Goal: Complete application form

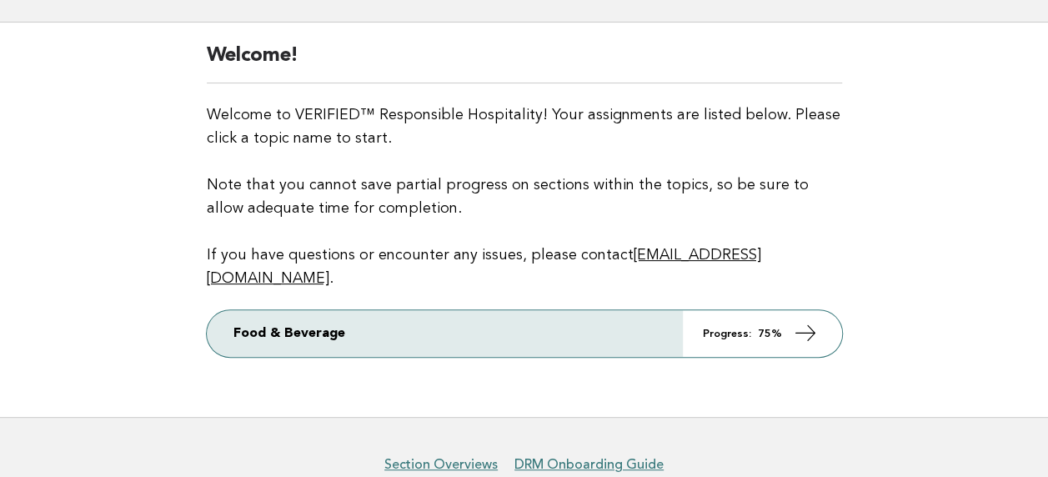
scroll to position [162, 0]
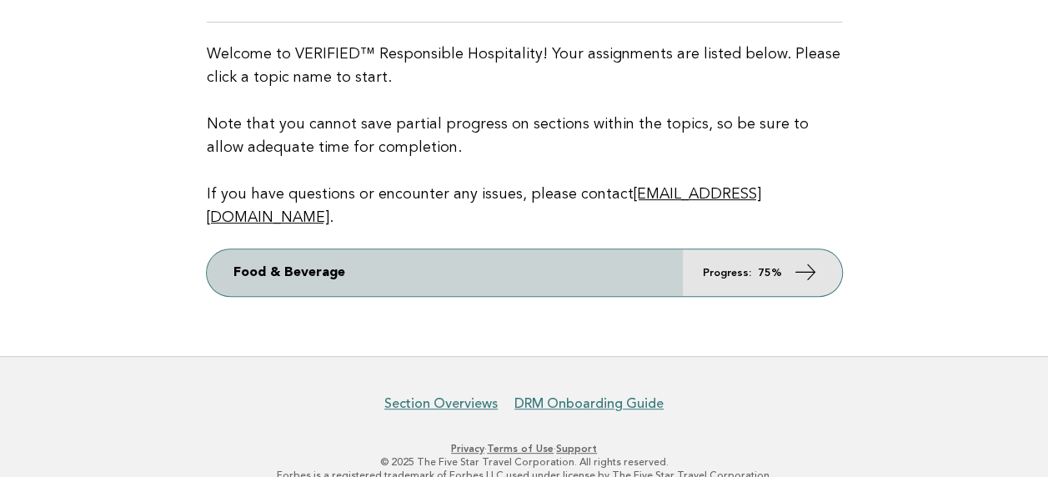
click at [723, 249] on link "Food & Beverage Progress: 75%" at bounding box center [524, 272] width 635 height 47
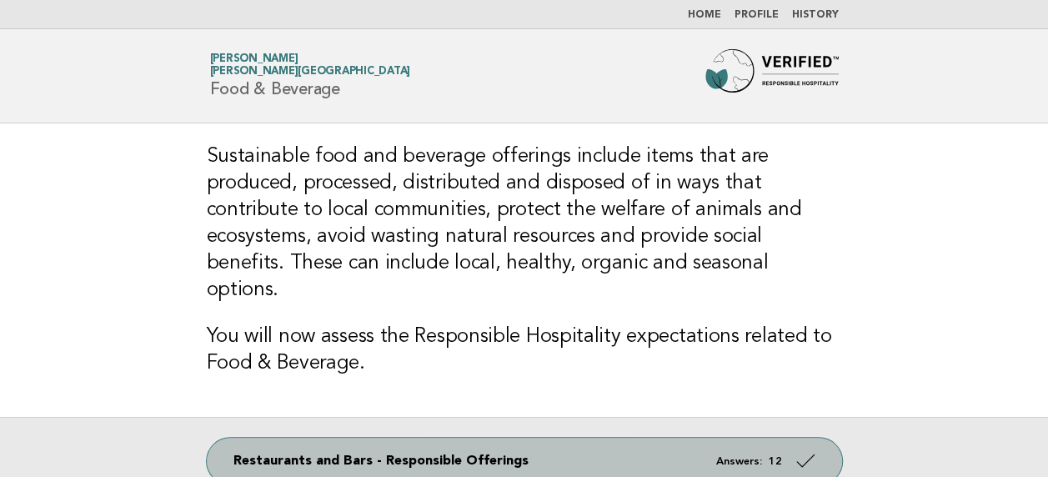
scroll to position [333, 0]
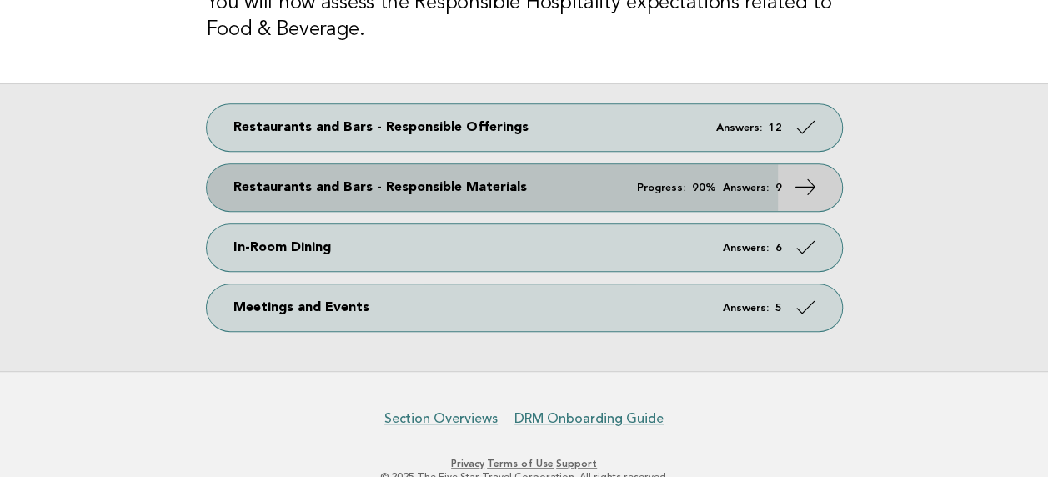
click at [782, 164] on link "Restaurants and Bars - Responsible Materials Progress: 90% Answers: 9" at bounding box center [524, 187] width 635 height 47
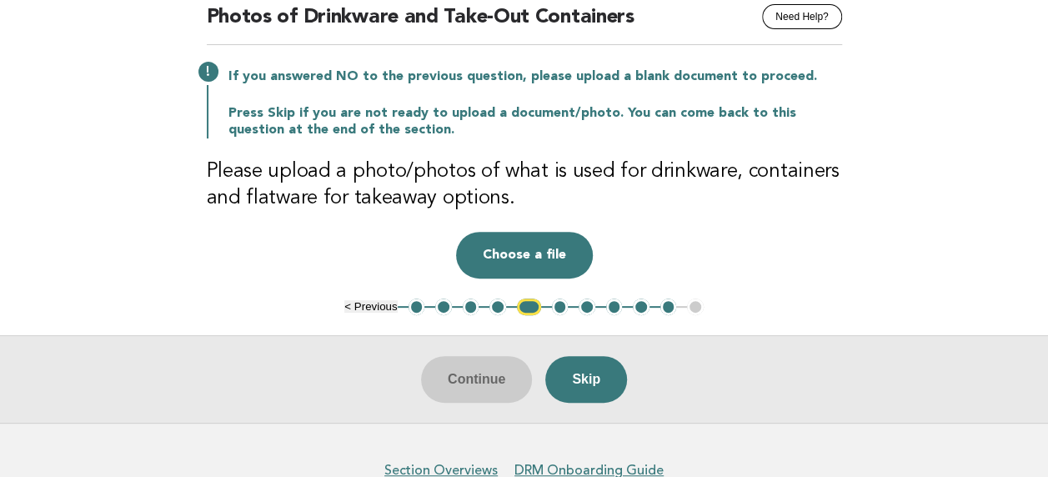
scroll to position [167, 0]
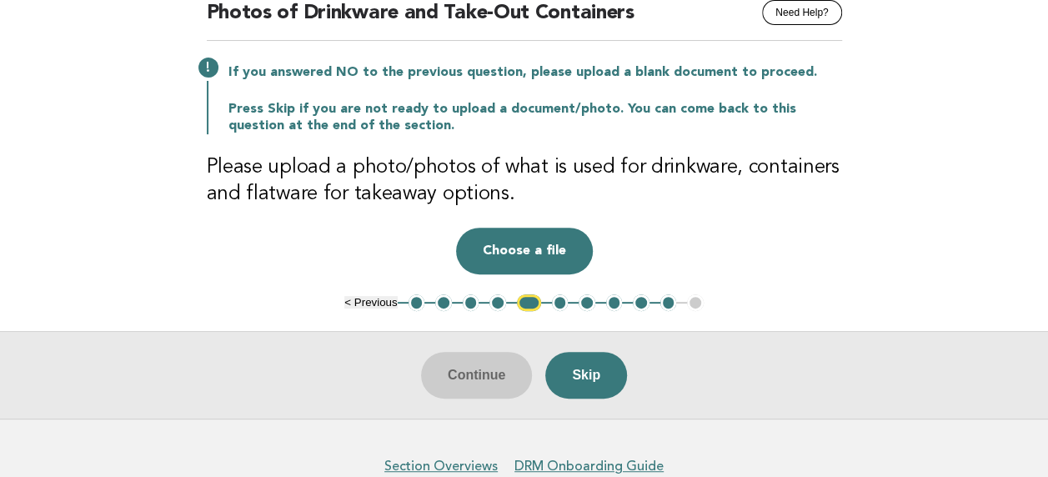
click at [498, 303] on button "4" at bounding box center [497, 302] width 17 height 17
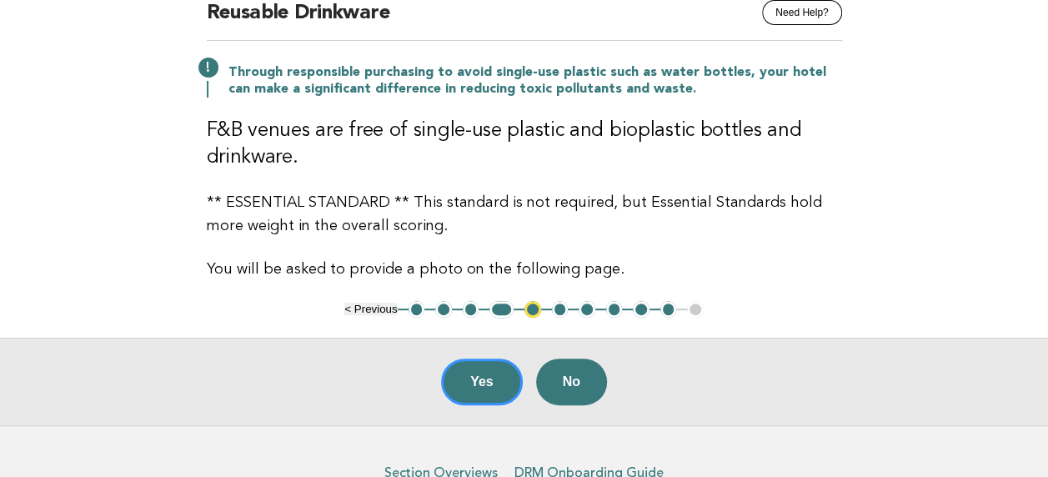
click at [559, 308] on button "6" at bounding box center [560, 309] width 17 height 17
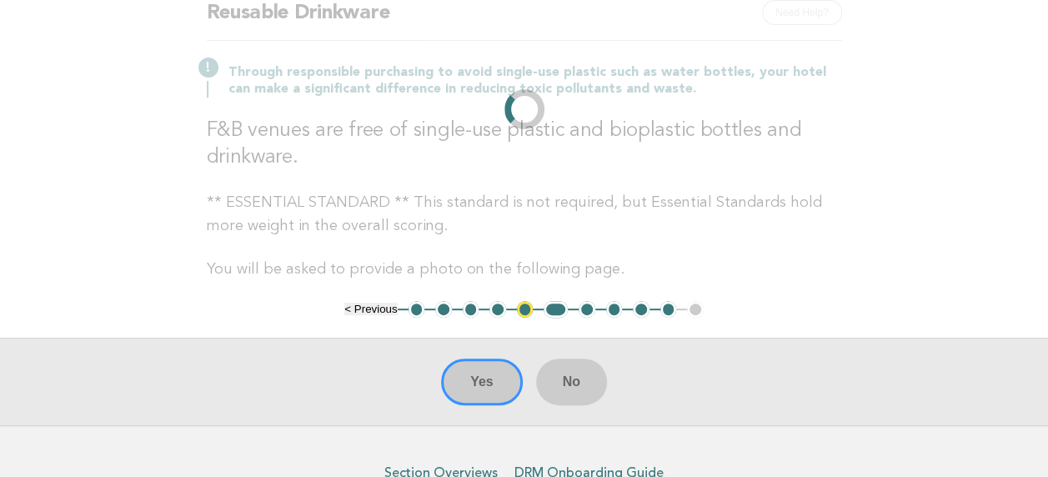
scroll to position [142, 0]
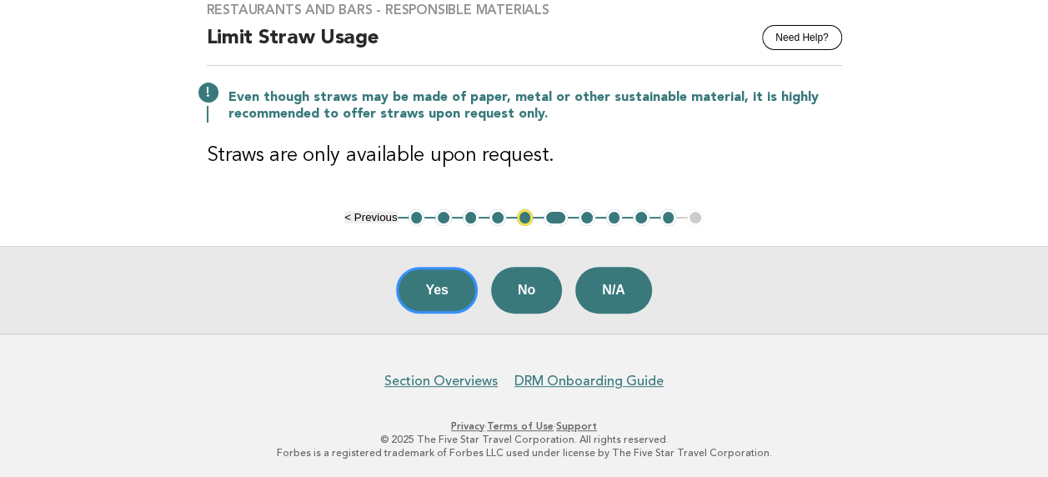
click at [493, 215] on button "4" at bounding box center [497, 217] width 17 height 17
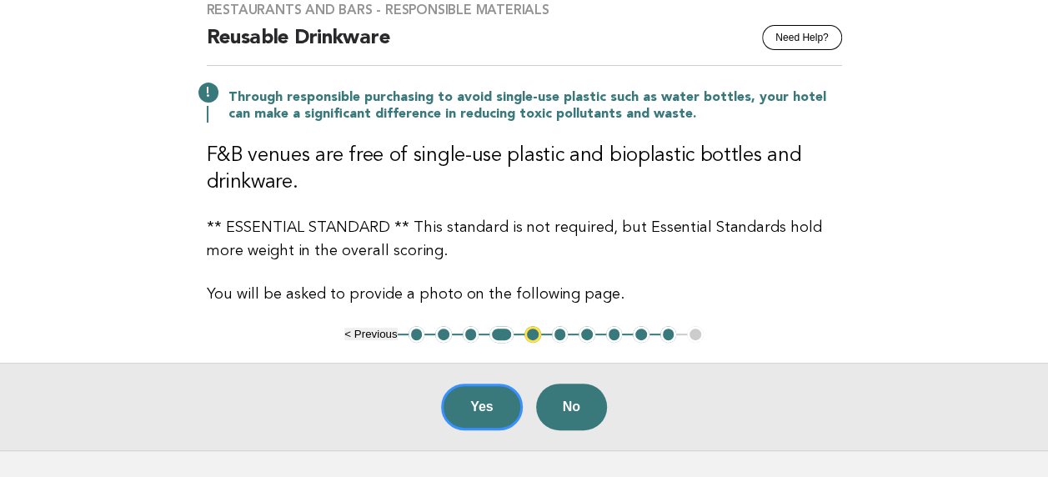
click at [495, 330] on button "4" at bounding box center [501, 334] width 24 height 17
click at [563, 337] on button "6" at bounding box center [560, 334] width 17 height 17
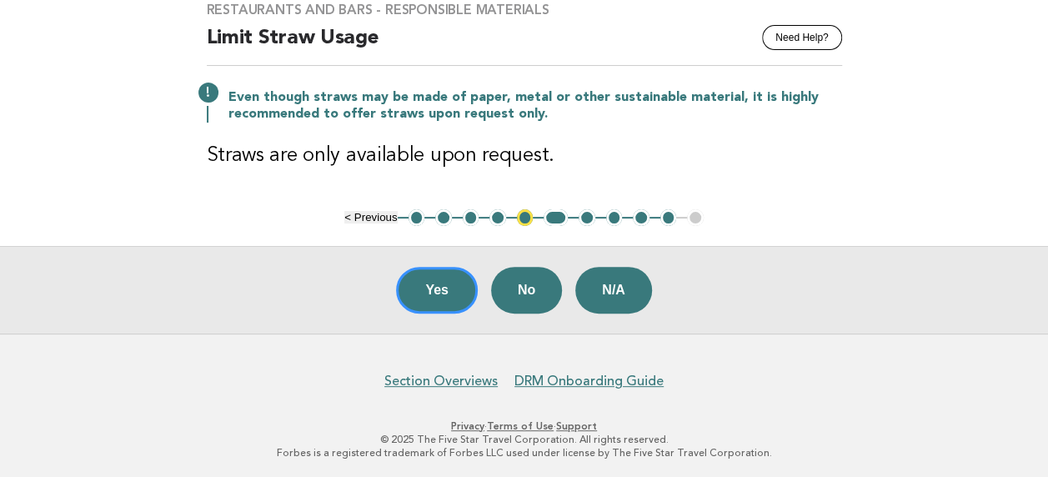
click at [497, 220] on button "4" at bounding box center [497, 217] width 17 height 17
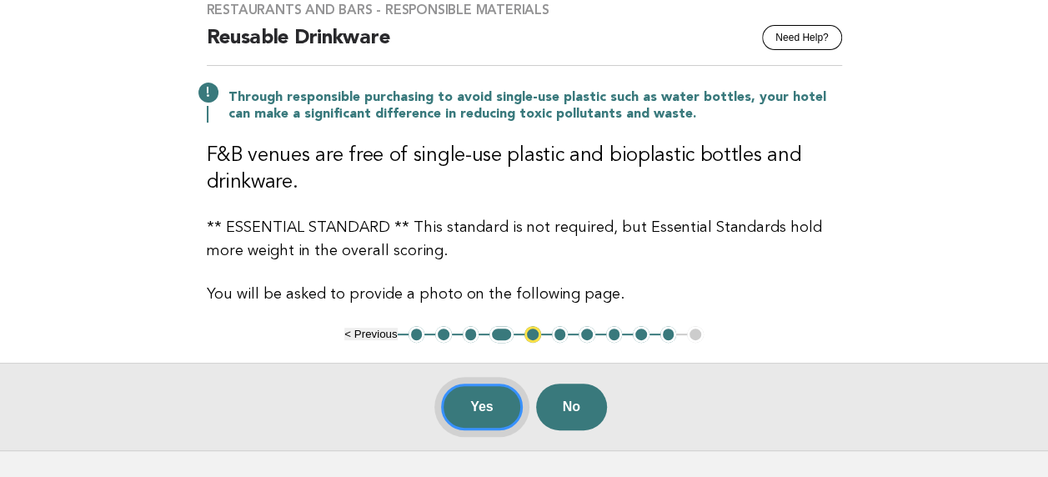
click at [490, 401] on button "Yes" at bounding box center [482, 406] width 82 height 47
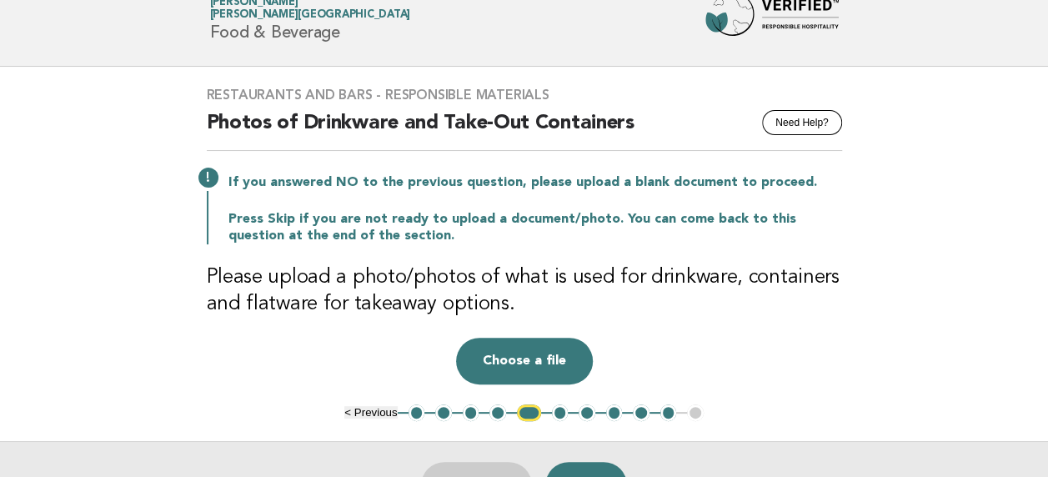
scroll to position [83, 0]
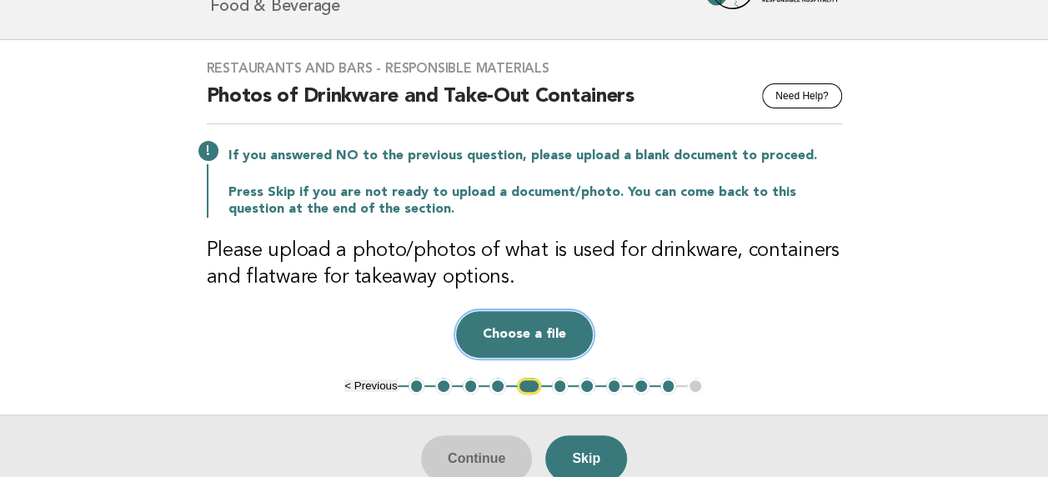
click at [539, 331] on button "Choose a file" at bounding box center [524, 334] width 137 height 47
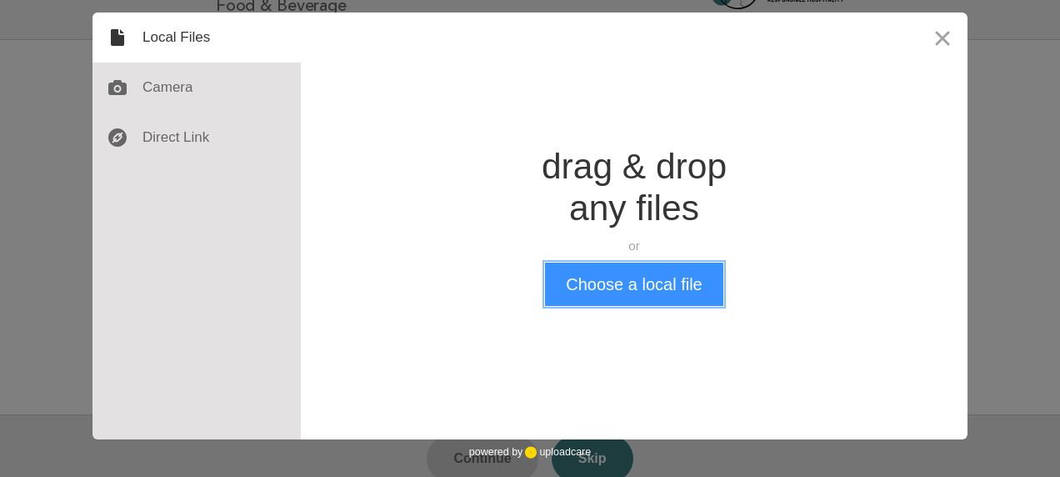
click at [658, 287] on button "Choose a local file" at bounding box center [634, 284] width 178 height 43
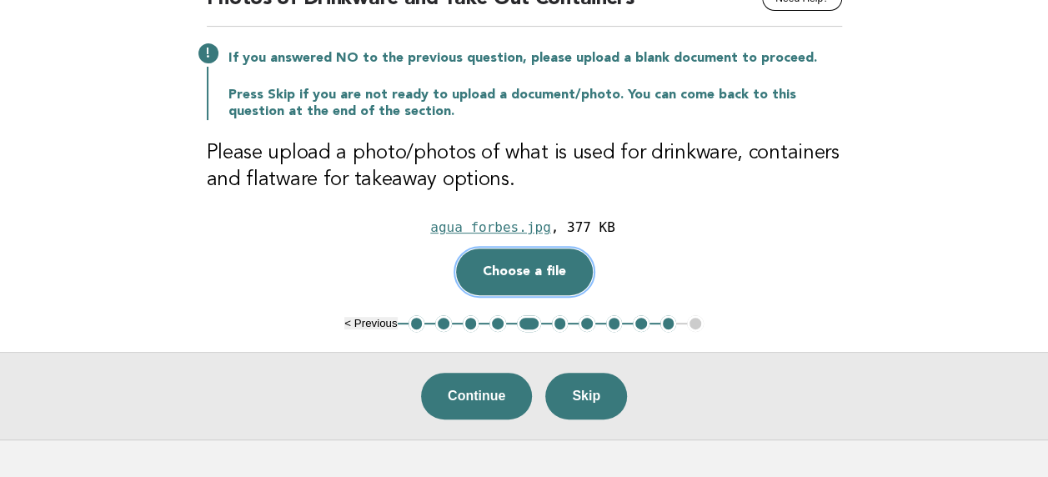
scroll to position [287, 0]
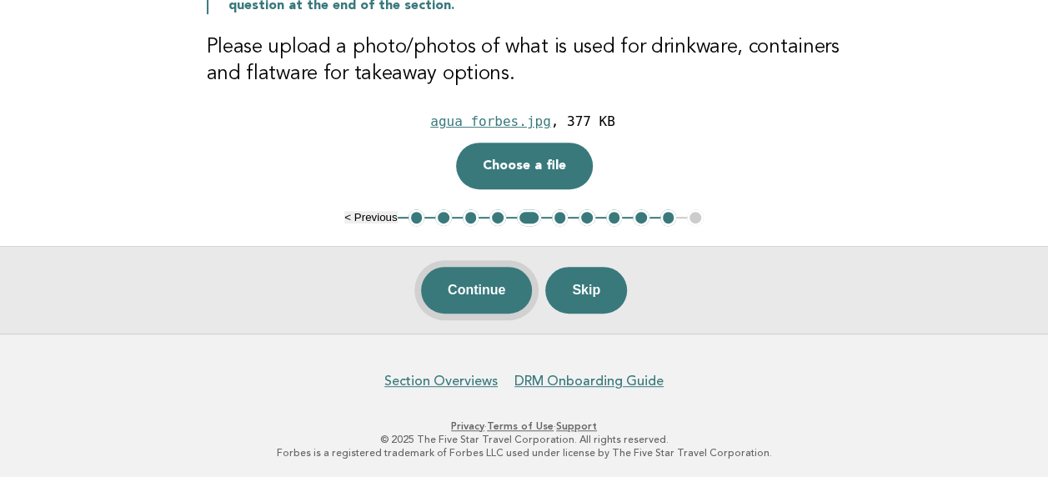
click at [479, 292] on button "Continue" at bounding box center [476, 290] width 111 height 47
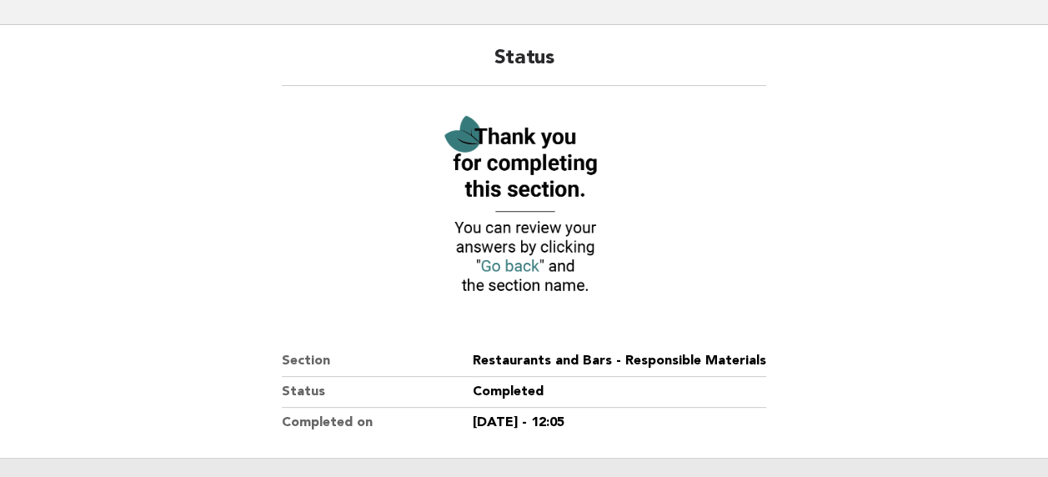
scroll to position [310, 0]
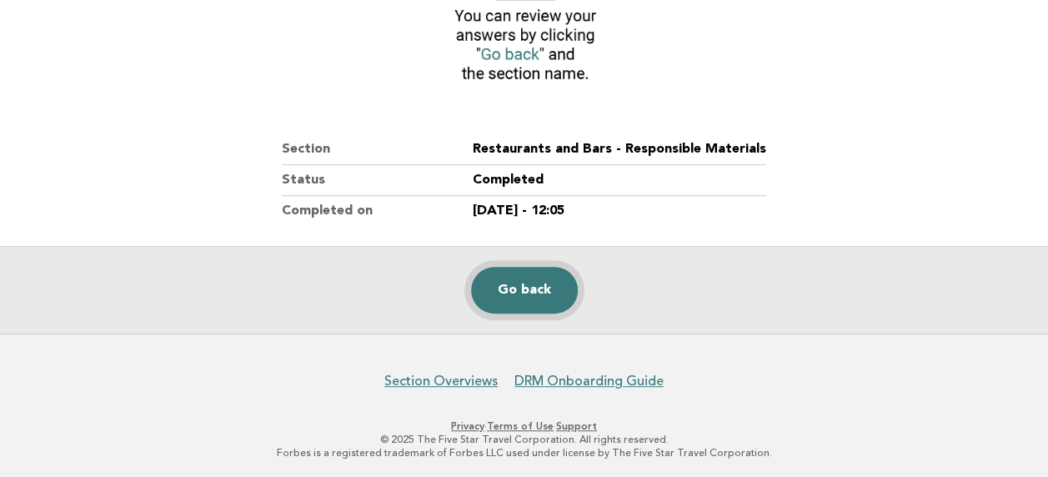
click at [572, 290] on link "Go back" at bounding box center [524, 290] width 107 height 47
